Goal: Task Accomplishment & Management: Manage account settings

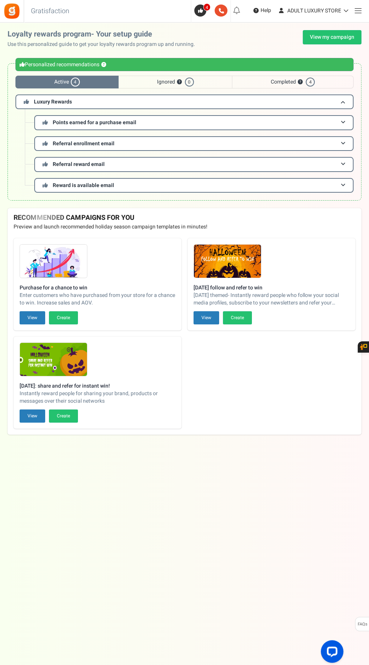
click at [357, 11] on span at bounding box center [357, 11] width 7 height 0
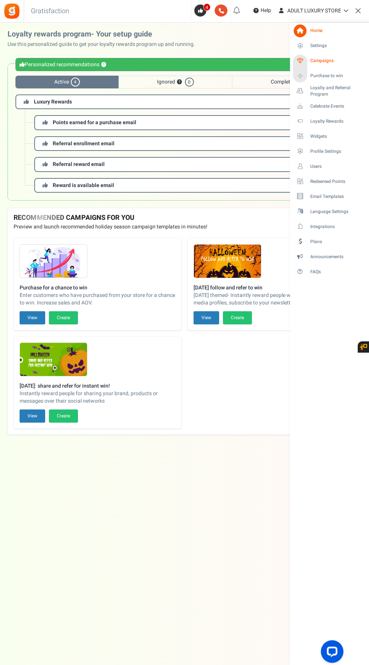
click at [338, 63] on span "Campaigns" at bounding box center [336, 61] width 53 height 6
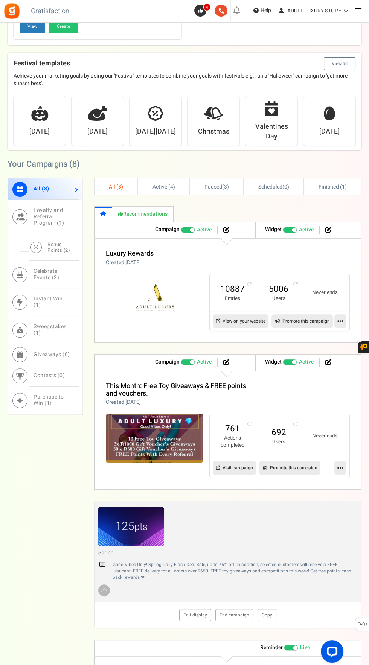
scroll to position [236, 0]
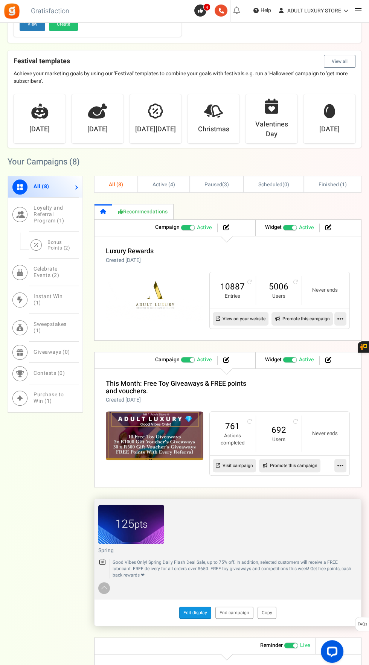
click at [189, 607] on link "Edit display" at bounding box center [195, 613] width 32 height 12
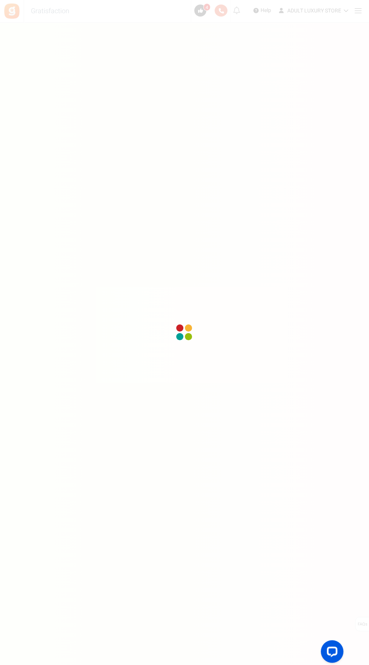
scroll to position [53, 0]
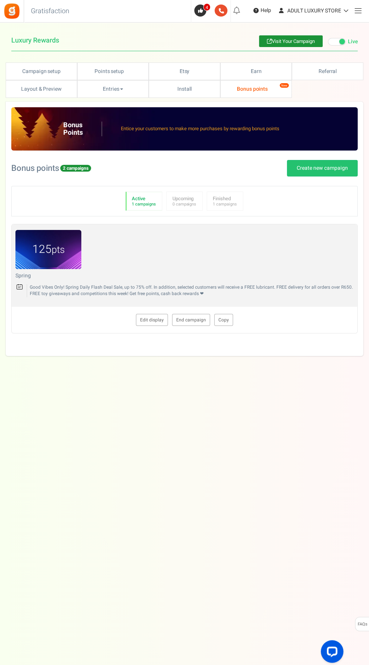
type textarea "Spring"
type textarea "Good Vibes Only! Spring Daily Flash Deal Sale, up to 75% off. In addition, sele…"
type input "#aa7f16"
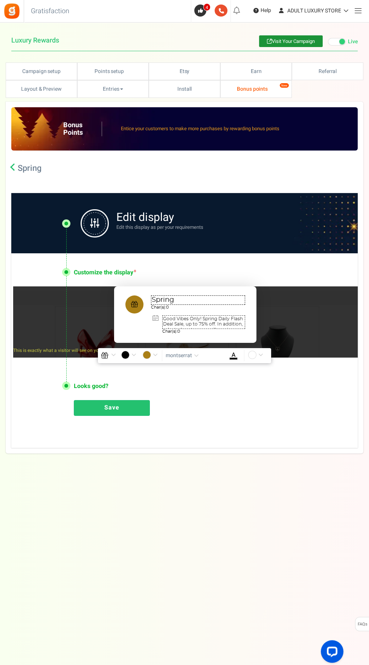
click at [217, 298] on textarea "Spring" at bounding box center [198, 299] width 94 height 9
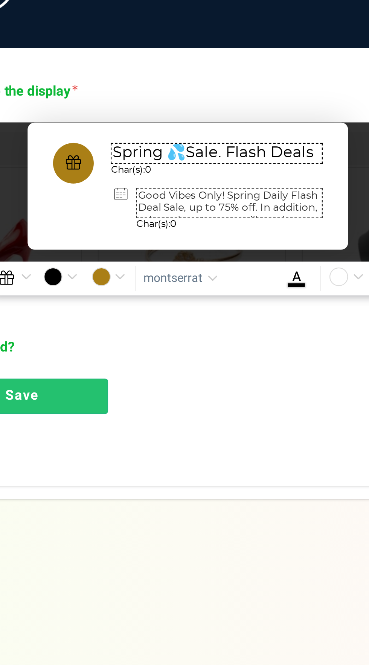
scroll to position [7, 0]
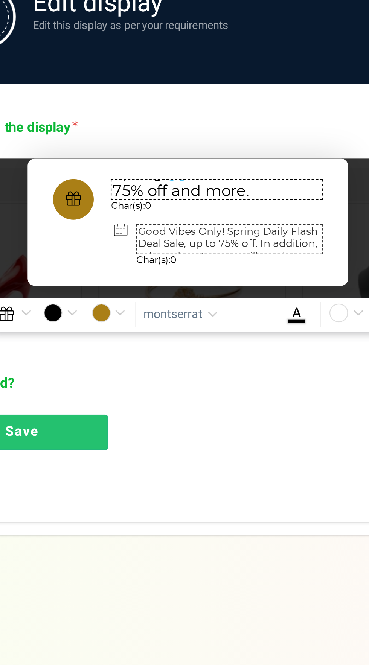
type textarea "Spring 💦Sale. Flash Deals 75% off and more."
click at [119, 408] on link "Save" at bounding box center [112, 408] width 76 height 16
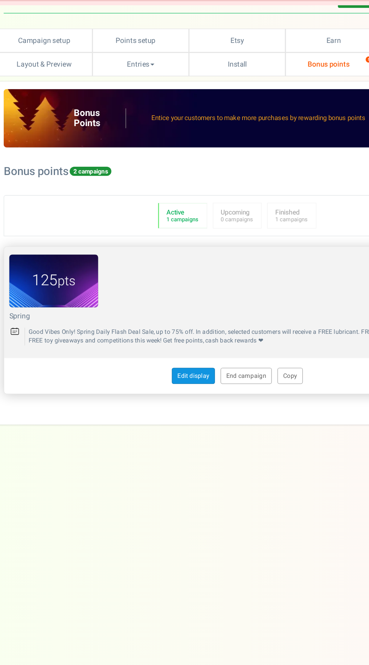
click at [147, 318] on link "Edit display" at bounding box center [152, 320] width 32 height 12
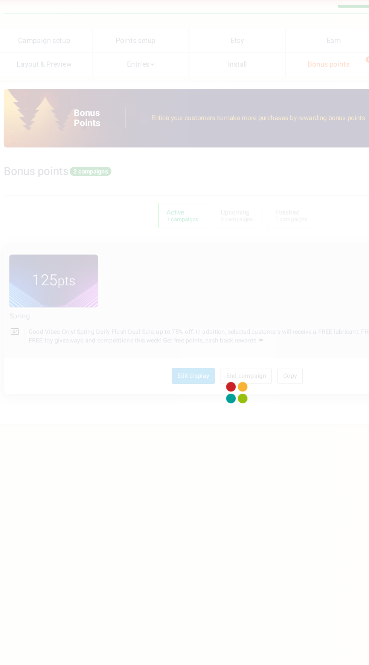
type textarea "Spring"
type textarea "Good Vibes Only! Spring Daily Flash Deal Sale, up to 75% off. In addition, sele…"
type input "#aa7f16"
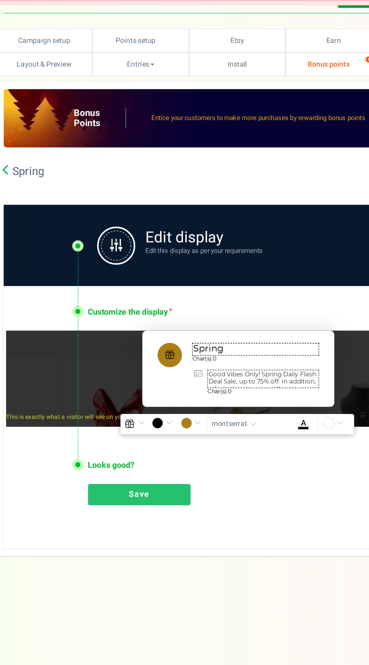
click at [197, 299] on textarea "Spring" at bounding box center [198, 299] width 94 height 9
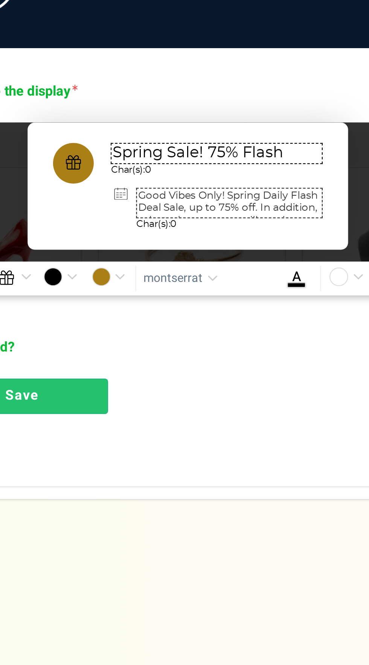
scroll to position [7, 0]
type textarea "Spring Sale! 75% Flash Deals + Gifts"
click at [119, 406] on link "Save" at bounding box center [112, 408] width 76 height 16
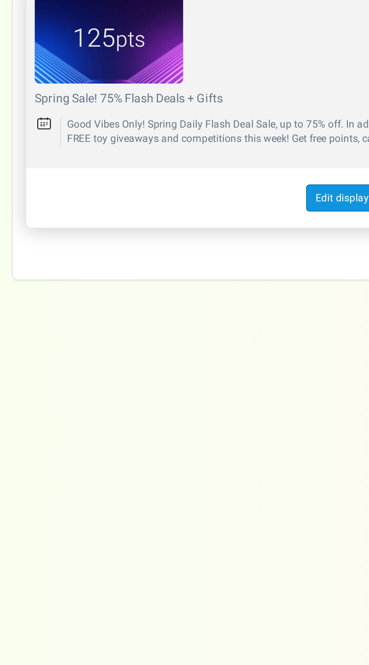
click at [150, 318] on link "Edit display" at bounding box center [152, 320] width 32 height 12
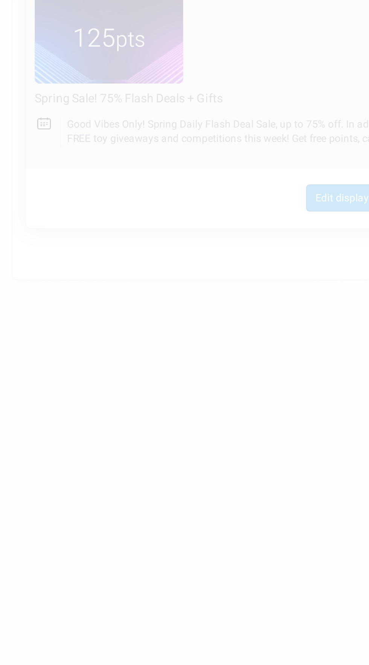
type textarea "Spring Sale! 75% Flash Deals + Gifts"
type textarea "Good Vibes Only! Spring Daily Flash Deal Sale, up to 75% off. In addition, sele…"
type input "#aa7f16"
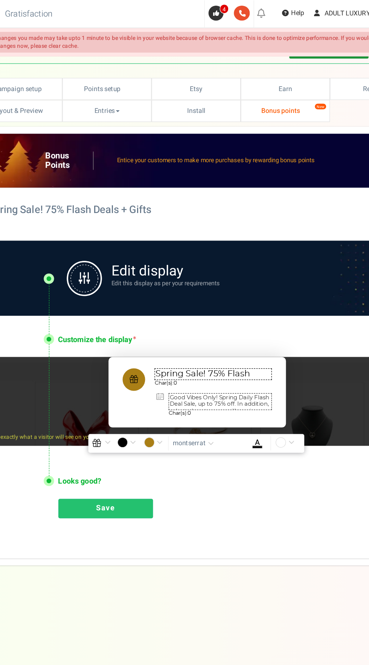
click at [206, 297] on textarea "Spring Sale! 75% Flash Deals + Gifts" at bounding box center [198, 299] width 94 height 9
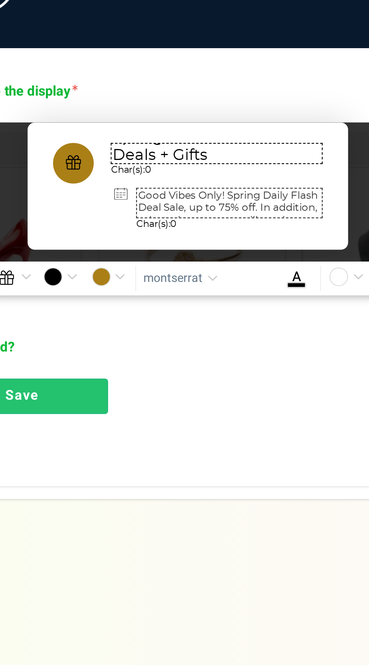
type textarea "Spring Sale! 75% off Flash Deals + Gifts"
click at [121, 404] on link "Save" at bounding box center [112, 408] width 76 height 16
